Goal: Task Accomplishment & Management: Manage account settings

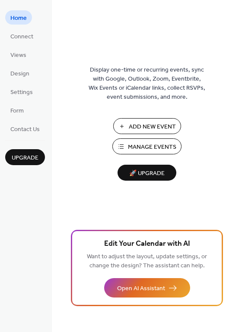
click at [143, 143] on span "Manage Events" at bounding box center [152, 147] width 48 height 9
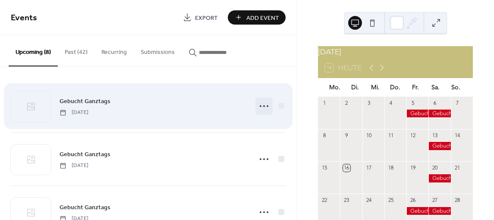
click at [264, 104] on icon at bounding box center [264, 106] width 14 height 14
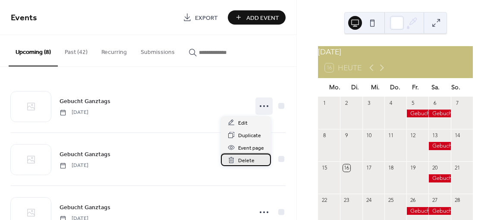
click at [243, 157] on span "Delete" at bounding box center [246, 160] width 16 height 9
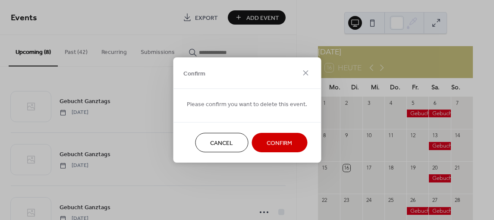
click at [268, 142] on span "Confirm" at bounding box center [279, 143] width 25 height 9
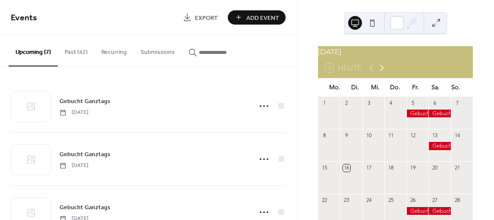
click at [379, 72] on icon at bounding box center [382, 68] width 10 height 10
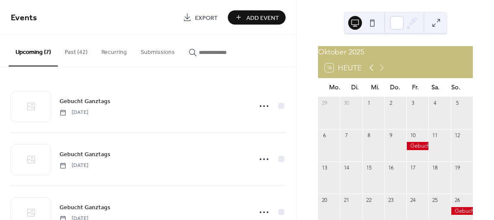
click at [370, 71] on icon at bounding box center [371, 68] width 4 height 6
